Goal: Information Seeking & Learning: Learn about a topic

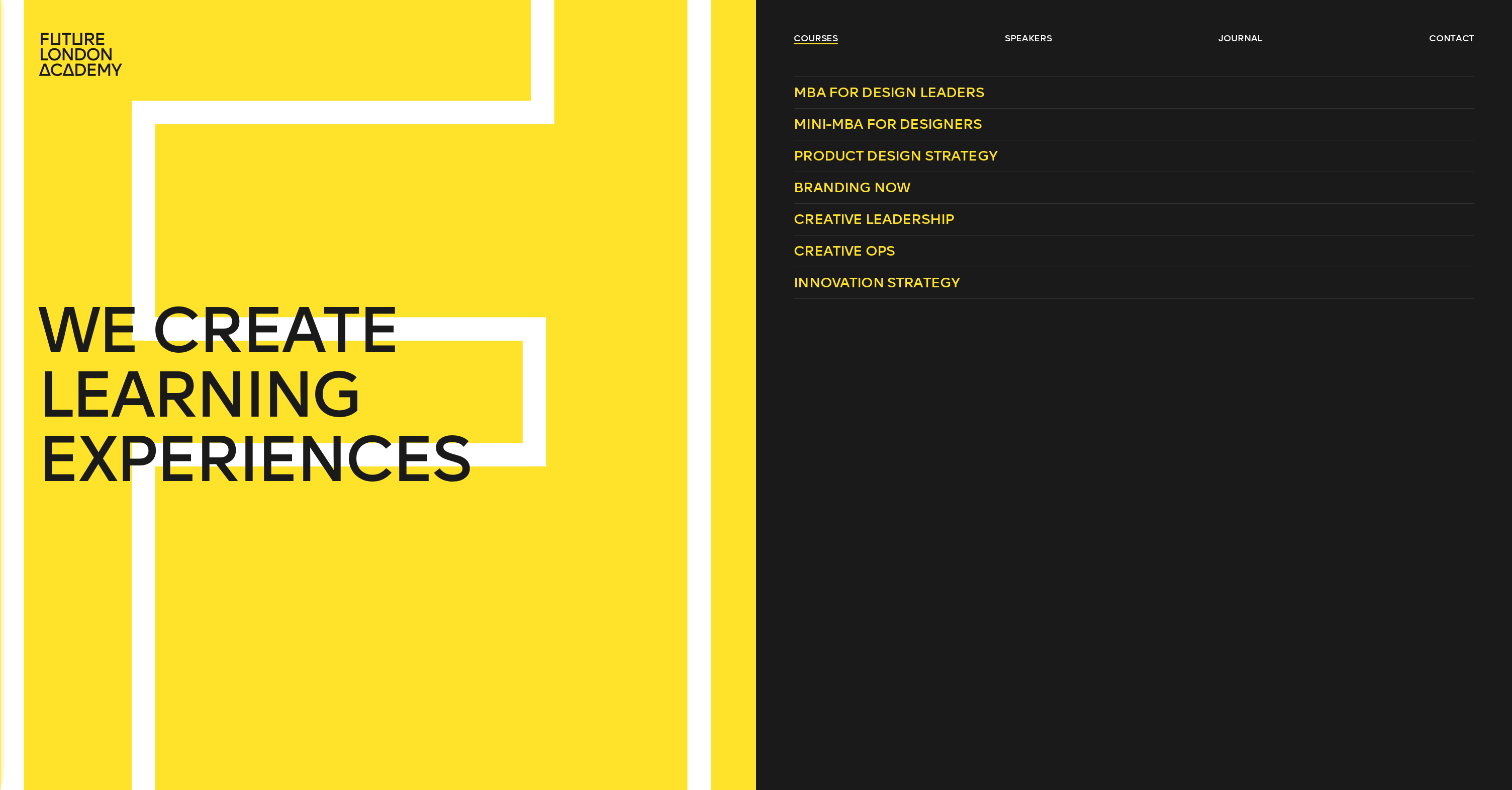
click at [808, 43] on link "courses" at bounding box center [815, 38] width 44 height 12
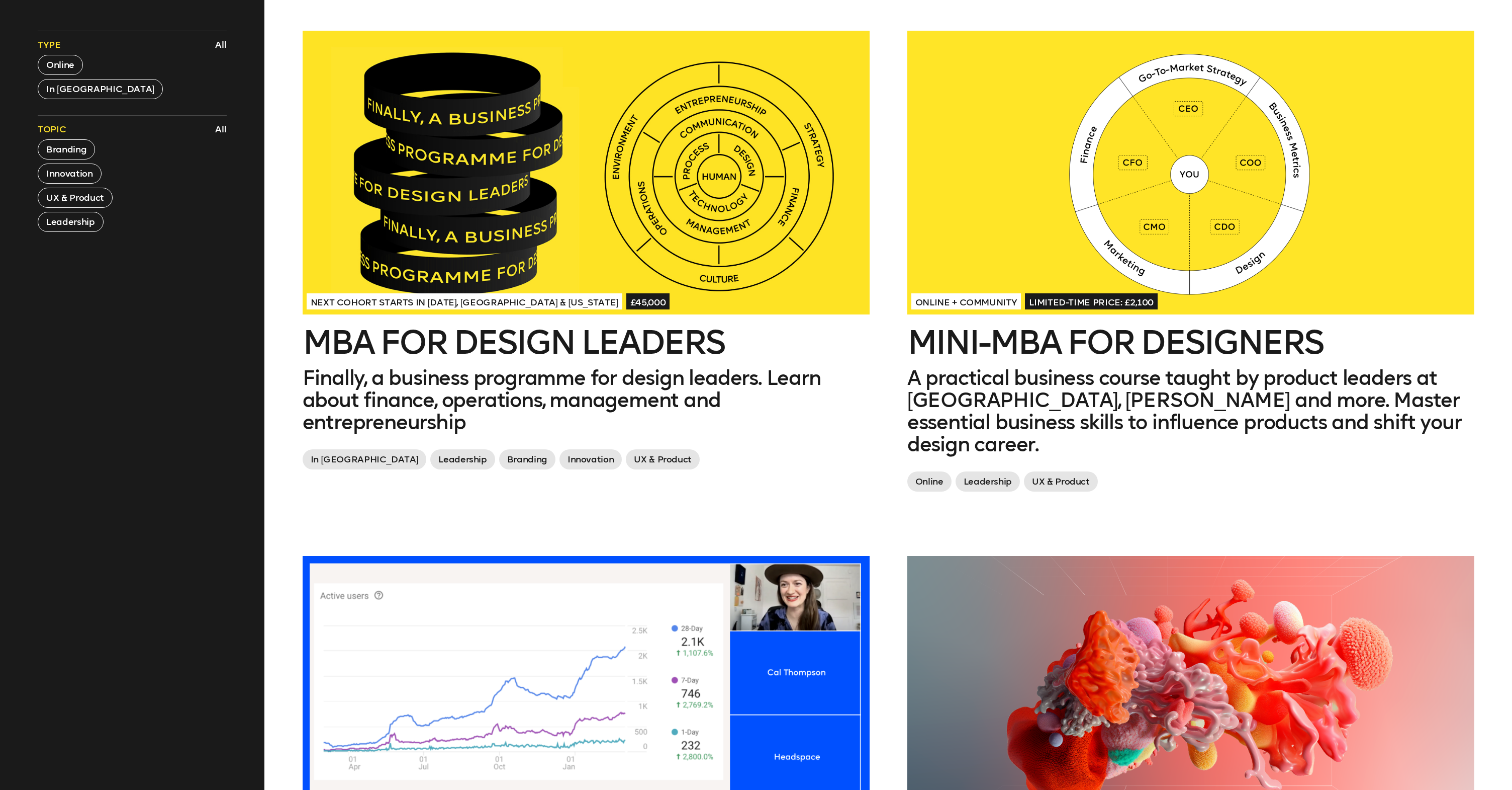
scroll to position [522, 0]
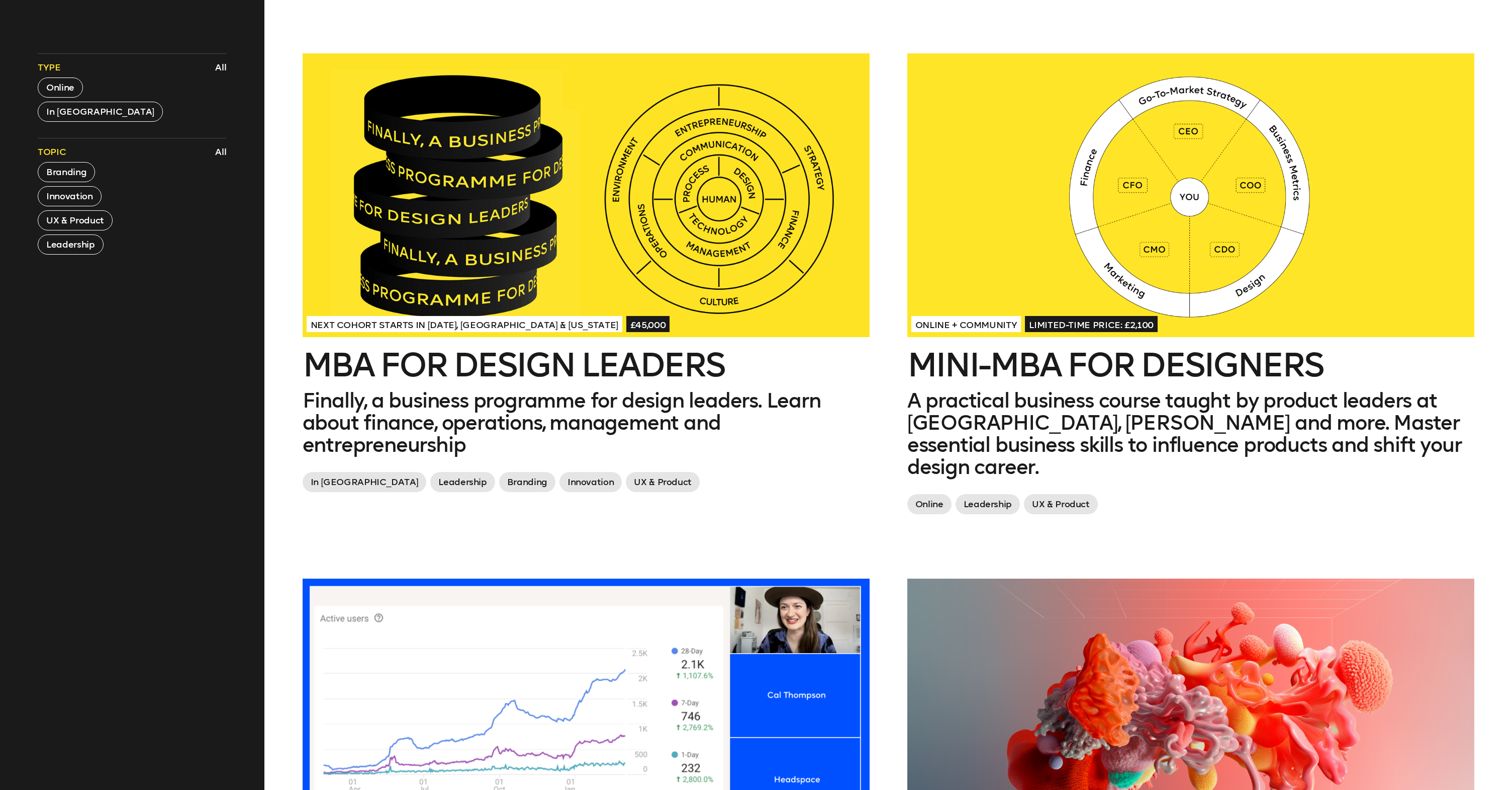
click at [483, 381] on h2 "MBA for Design Leaders" at bounding box center [586, 365] width 567 height 32
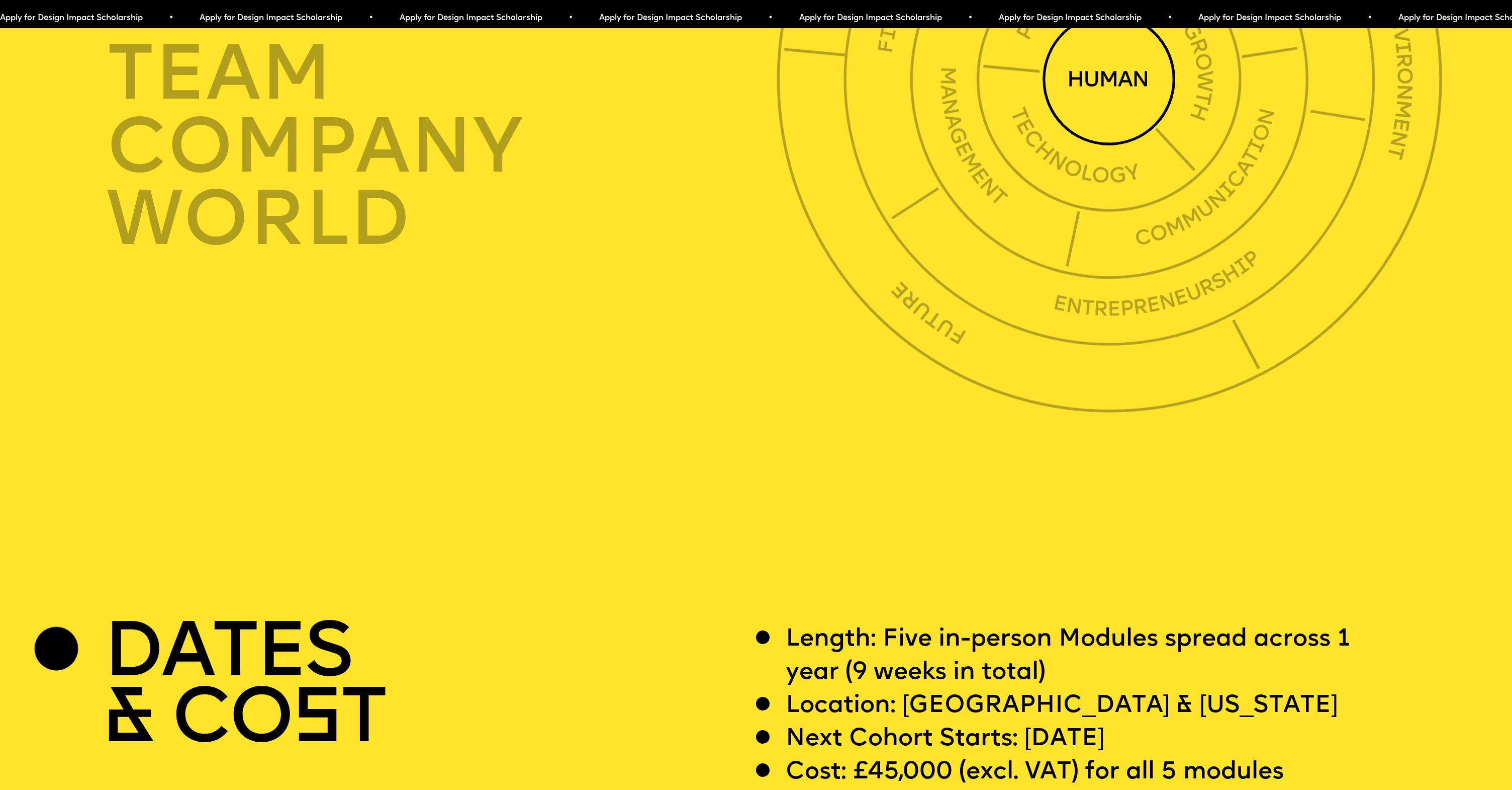
scroll to position [5682, 0]
